Goal: Ask a question

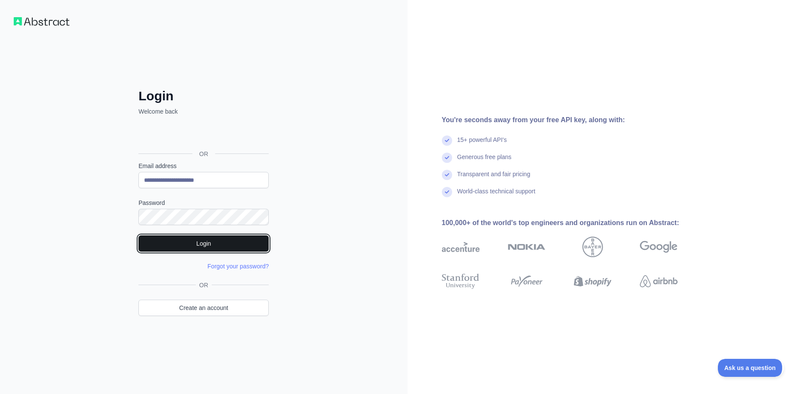
click at [220, 244] on button "Login" at bounding box center [203, 243] width 130 height 16
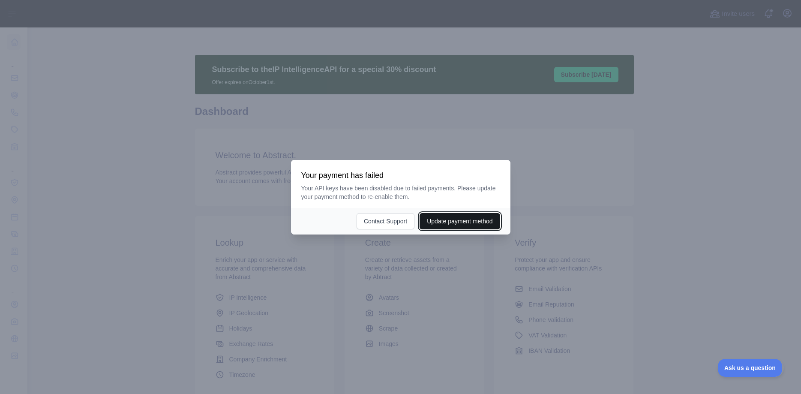
click at [463, 228] on button "Update payment method" at bounding box center [460, 221] width 80 height 16
click at [368, 225] on button "Contact Support" at bounding box center [370, 221] width 58 height 16
click at [568, 164] on div at bounding box center [400, 197] width 801 height 394
click at [757, 368] on span "Ask us a question" at bounding box center [746, 366] width 64 height 6
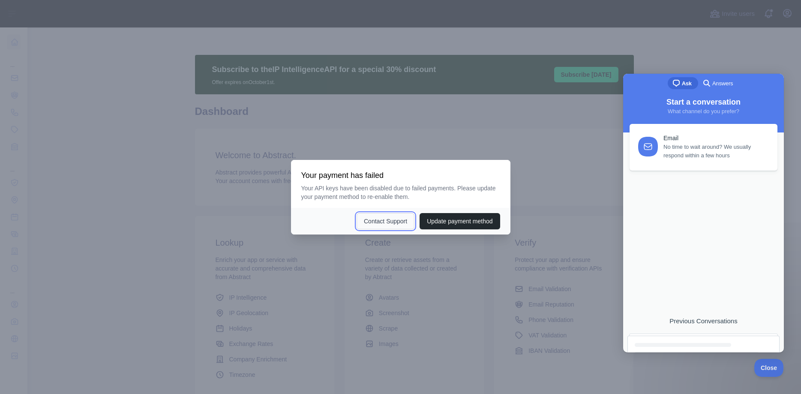
click at [394, 218] on button "Contact Support" at bounding box center [386, 221] width 58 height 16
click at [729, 47] on div at bounding box center [400, 197] width 801 height 394
click at [774, 368] on span "Close" at bounding box center [766, 366] width 29 height 6
